Goal: Transaction & Acquisition: Purchase product/service

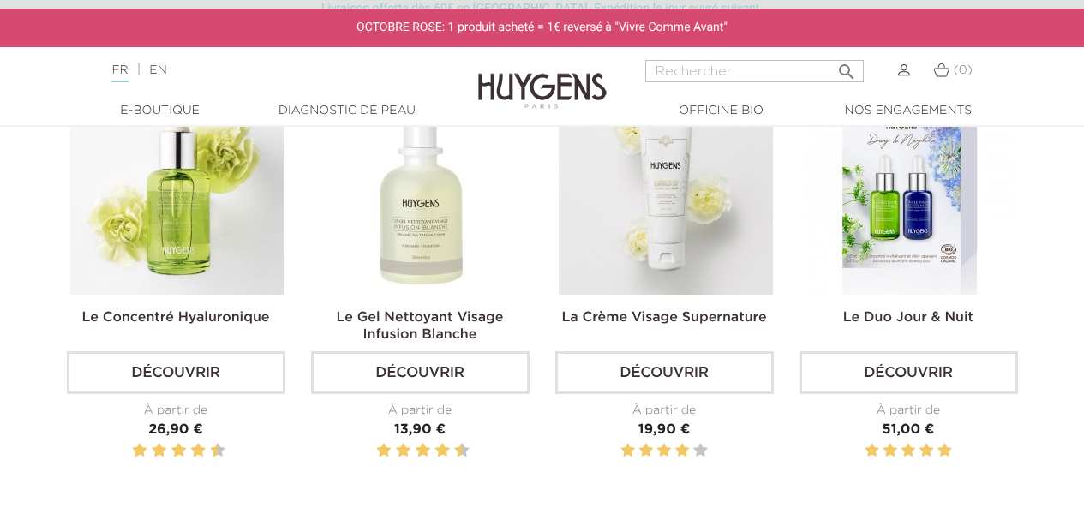
scroll to position [514, 0]
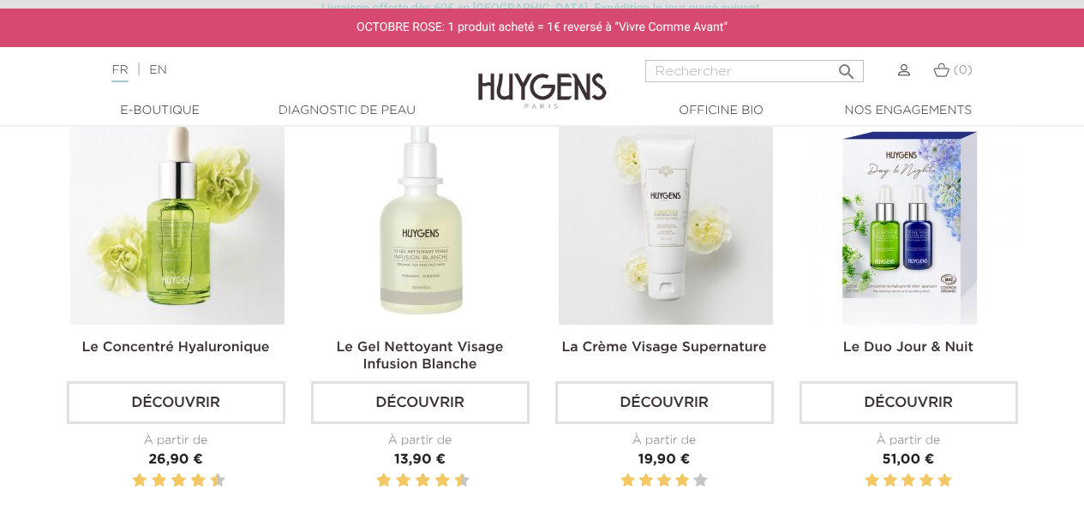
click at [213, 214] on img at bounding box center [177, 218] width 214 height 214
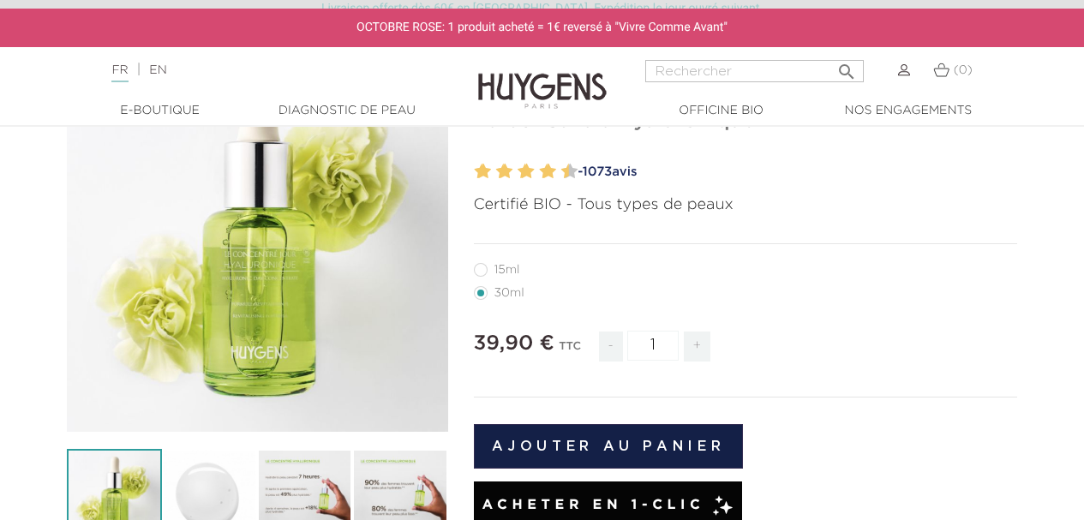
click at [479, 272] on label12"] "15ml" at bounding box center [507, 270] width 67 height 14
radio input "true"
